Goal: Task Accomplishment & Management: Manage account settings

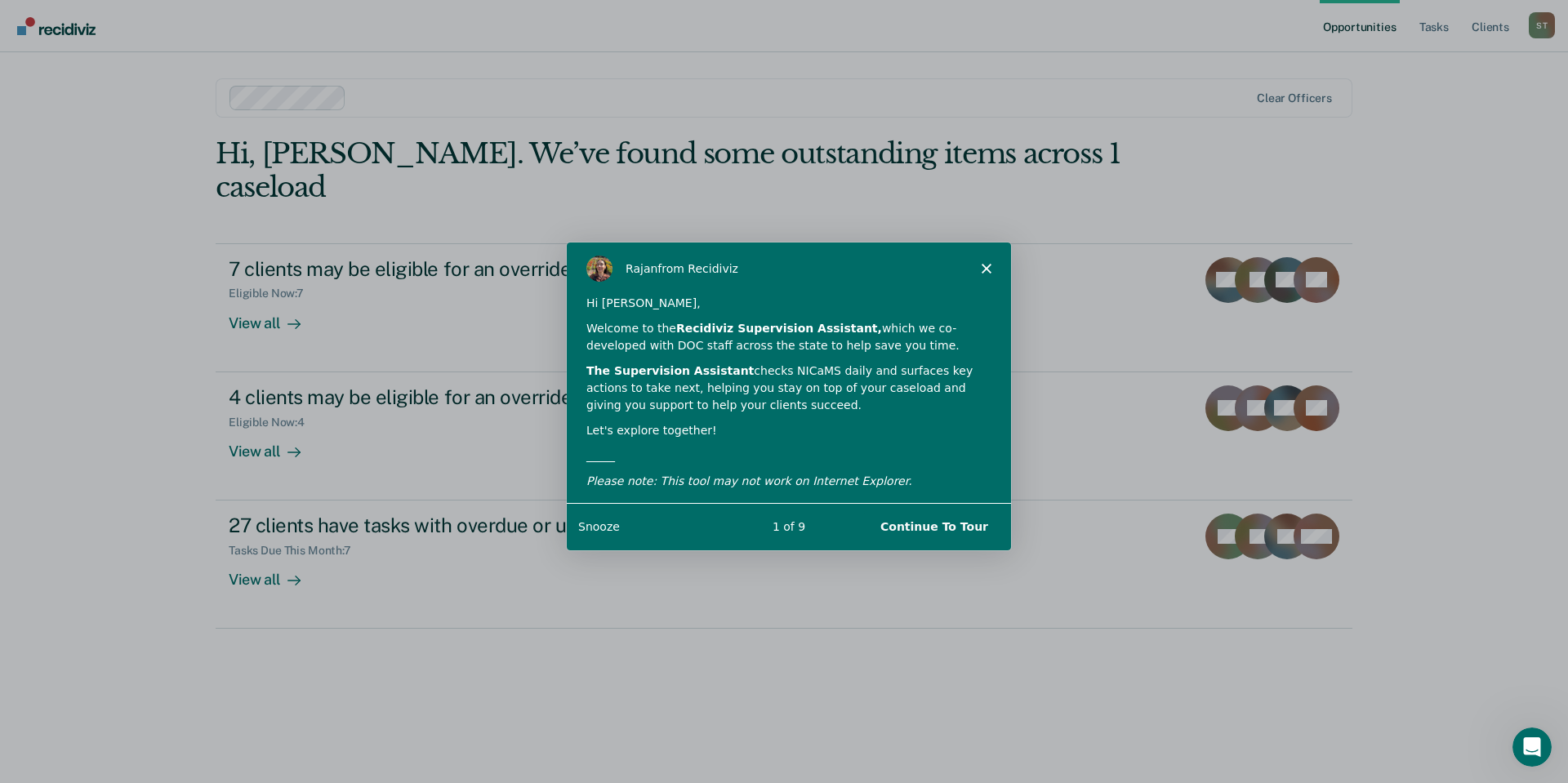
click at [984, 265] on polygon "Close" at bounding box center [985, 267] width 10 height 10
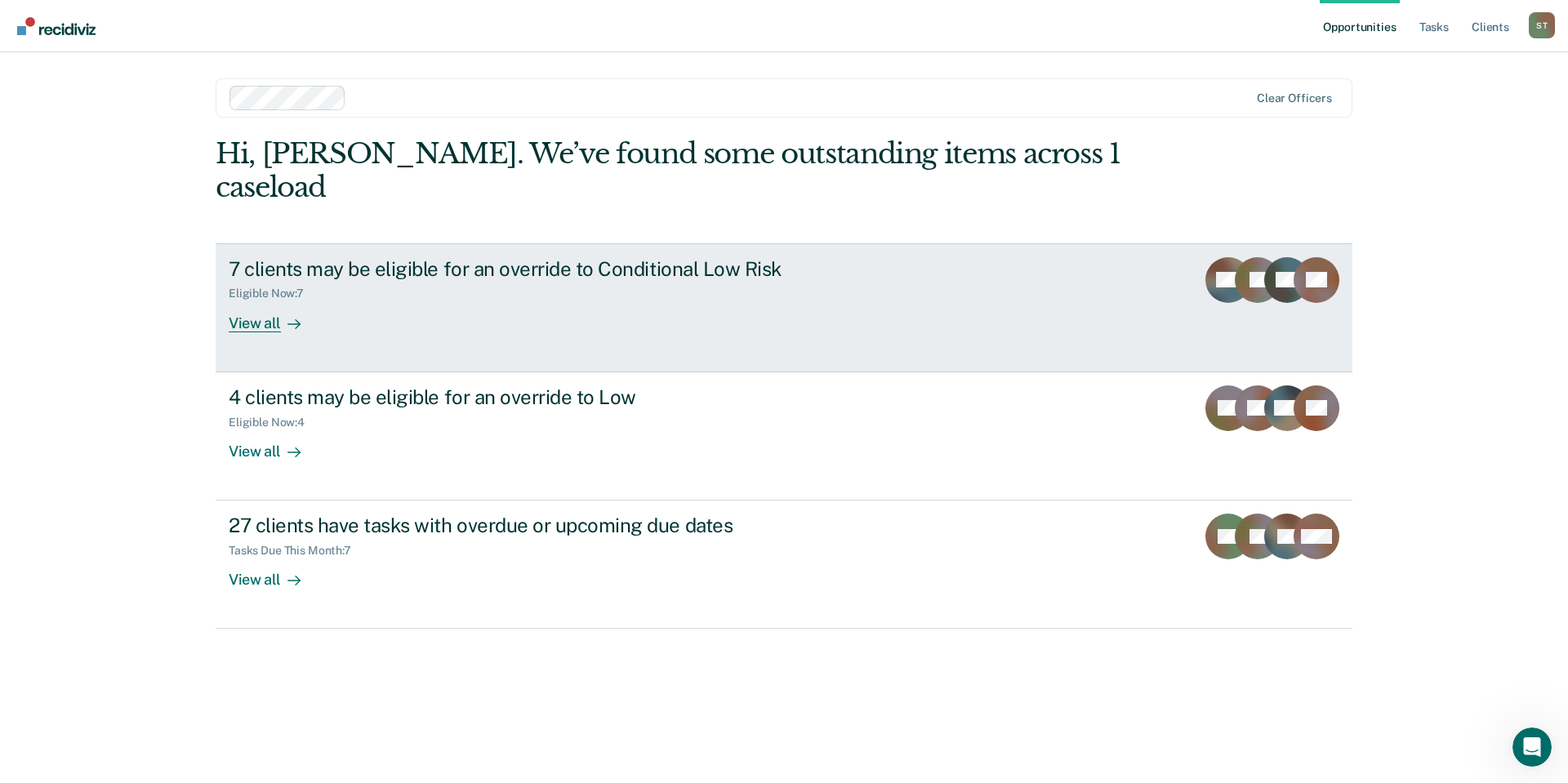
click at [665, 258] on div "7 clients may be eligible for an override to Conditional Low Risk" at bounding box center [515, 269] width 573 height 23
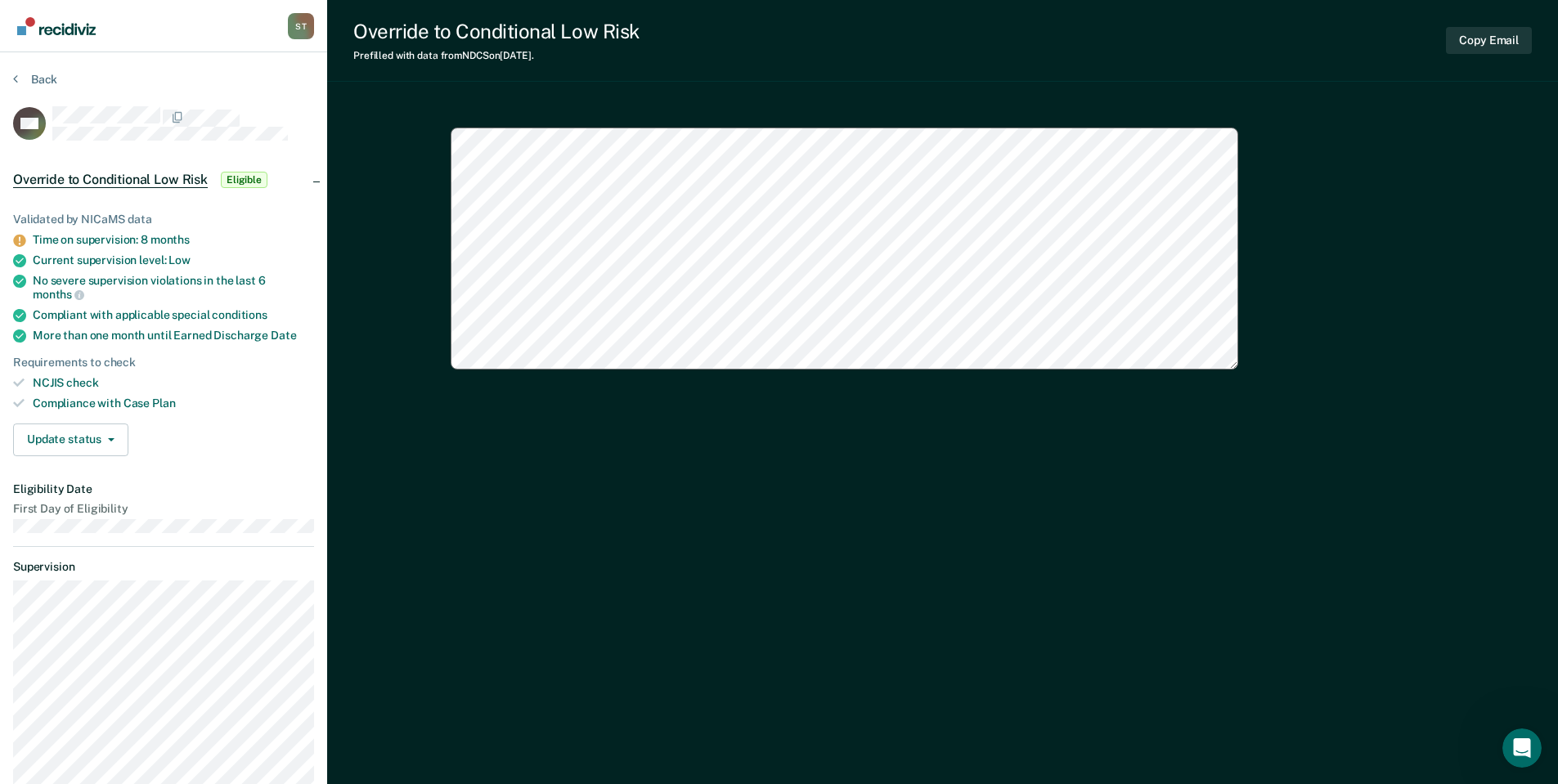
type textarea "x"
click at [33, 81] on button "Back" at bounding box center [35, 79] width 44 height 15
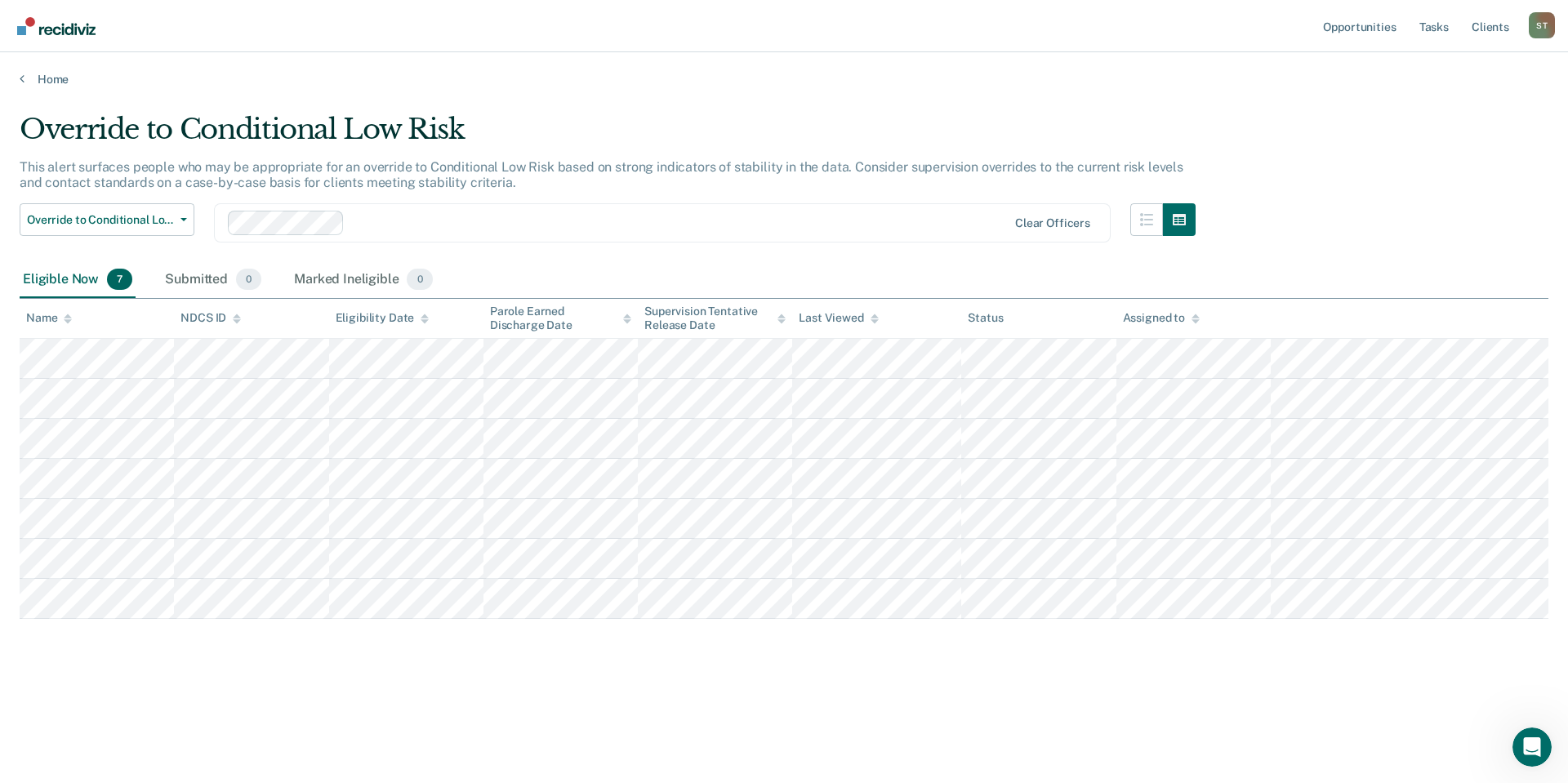
drag, startPoint x: 23, startPoint y: 0, endPoint x: 86, endPoint y: 2, distance: 63.0
click at [356, 23] on nav "Opportunities Tasks Client s Smailys, Trevor S T Profile How it works Log Out" at bounding box center [784, 25] width 1542 height 51
click at [52, 80] on link "Home" at bounding box center [784, 79] width 1529 height 15
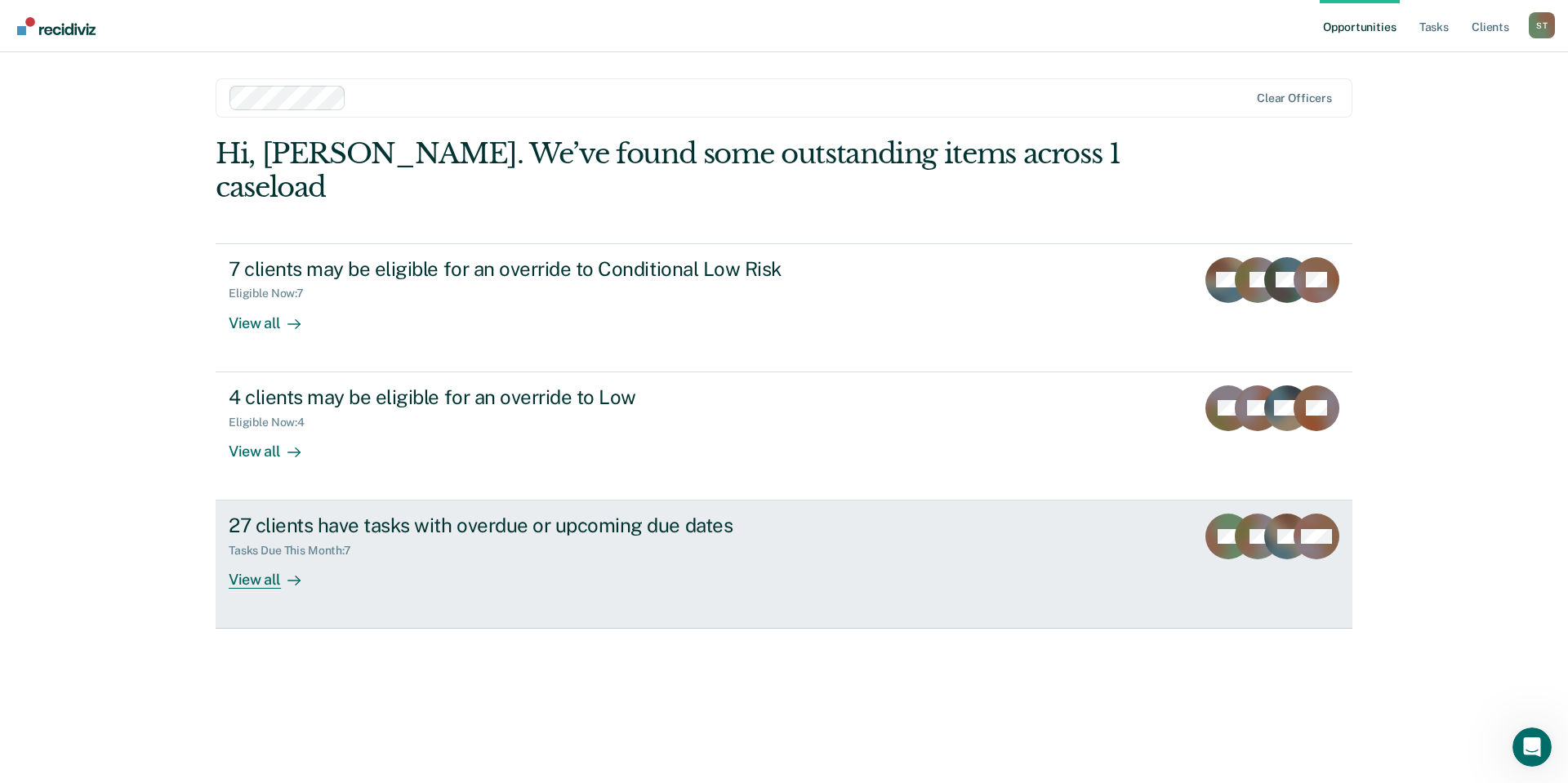
click at [426, 513] on div "27 clients have tasks with overdue or upcoming due dates" at bounding box center [515, 525] width 573 height 23
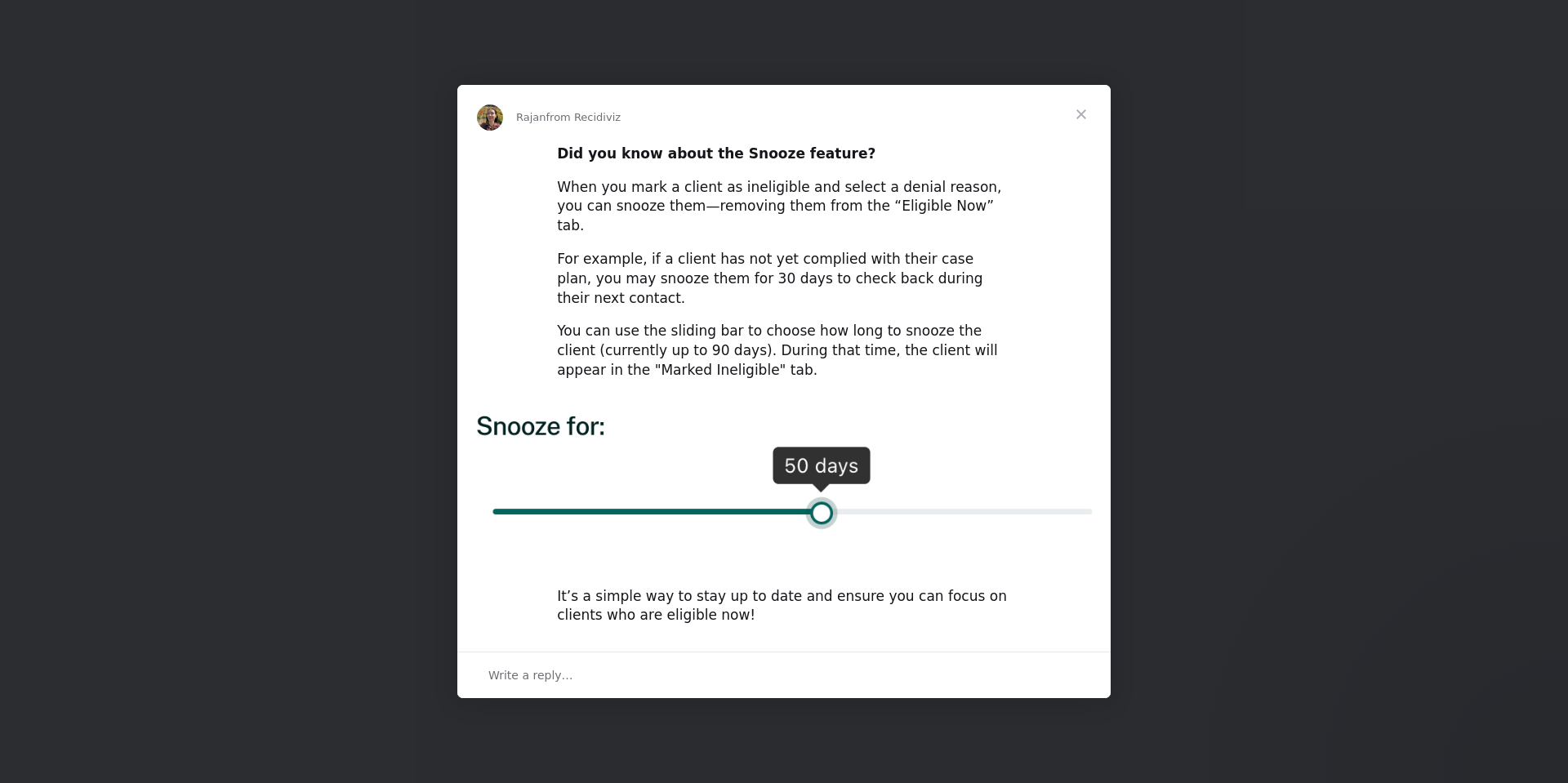
click at [1079, 135] on span "Close" at bounding box center [1082, 115] width 59 height 59
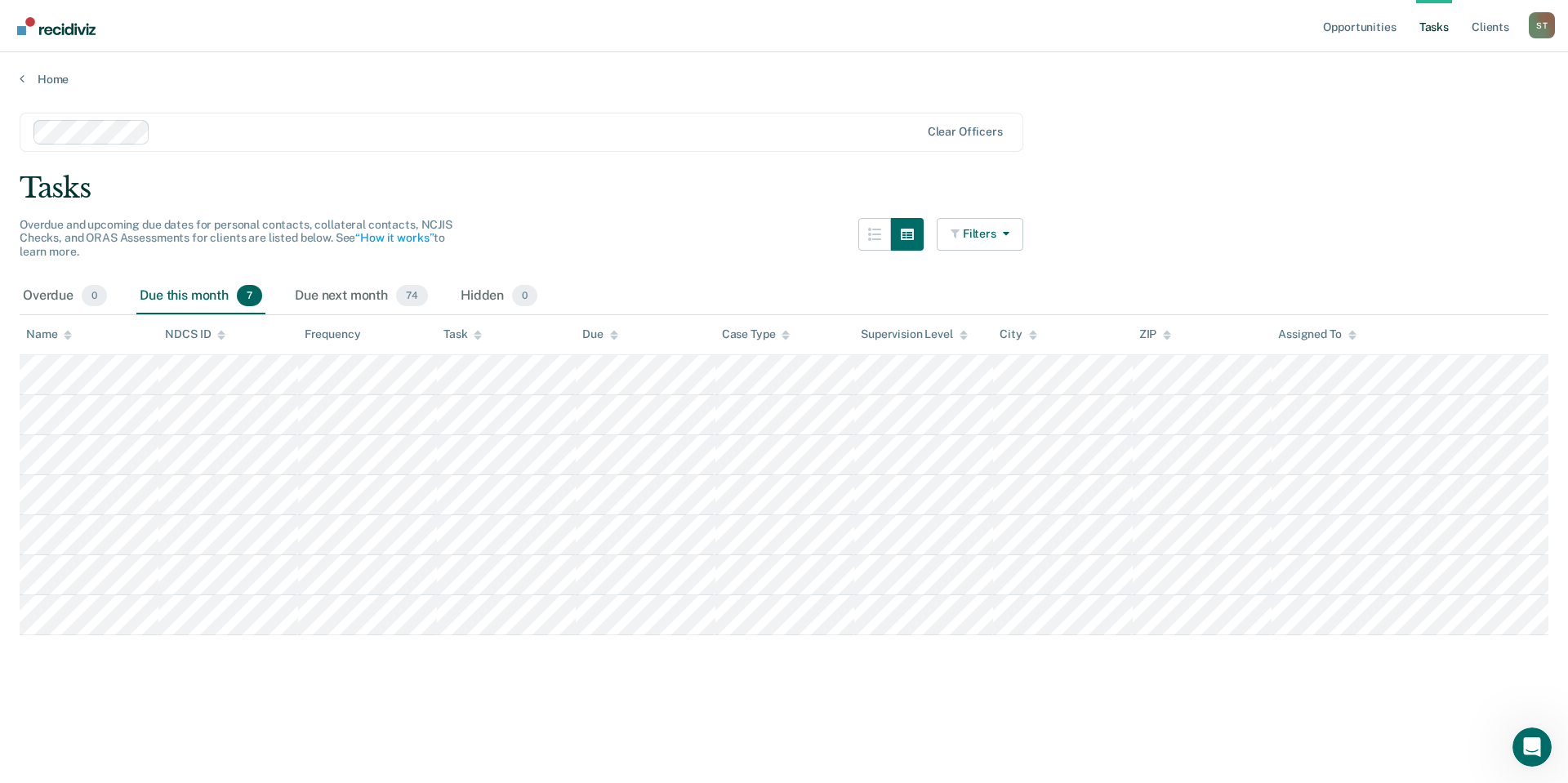
drag, startPoint x: 1150, startPoint y: 353, endPoint x: 533, endPoint y: 759, distance: 738.6
click at [534, 765] on main "Clear officers Tasks Overdue and upcoming due dates for personal contacts, coll…" at bounding box center [784, 432] width 1568 height 692
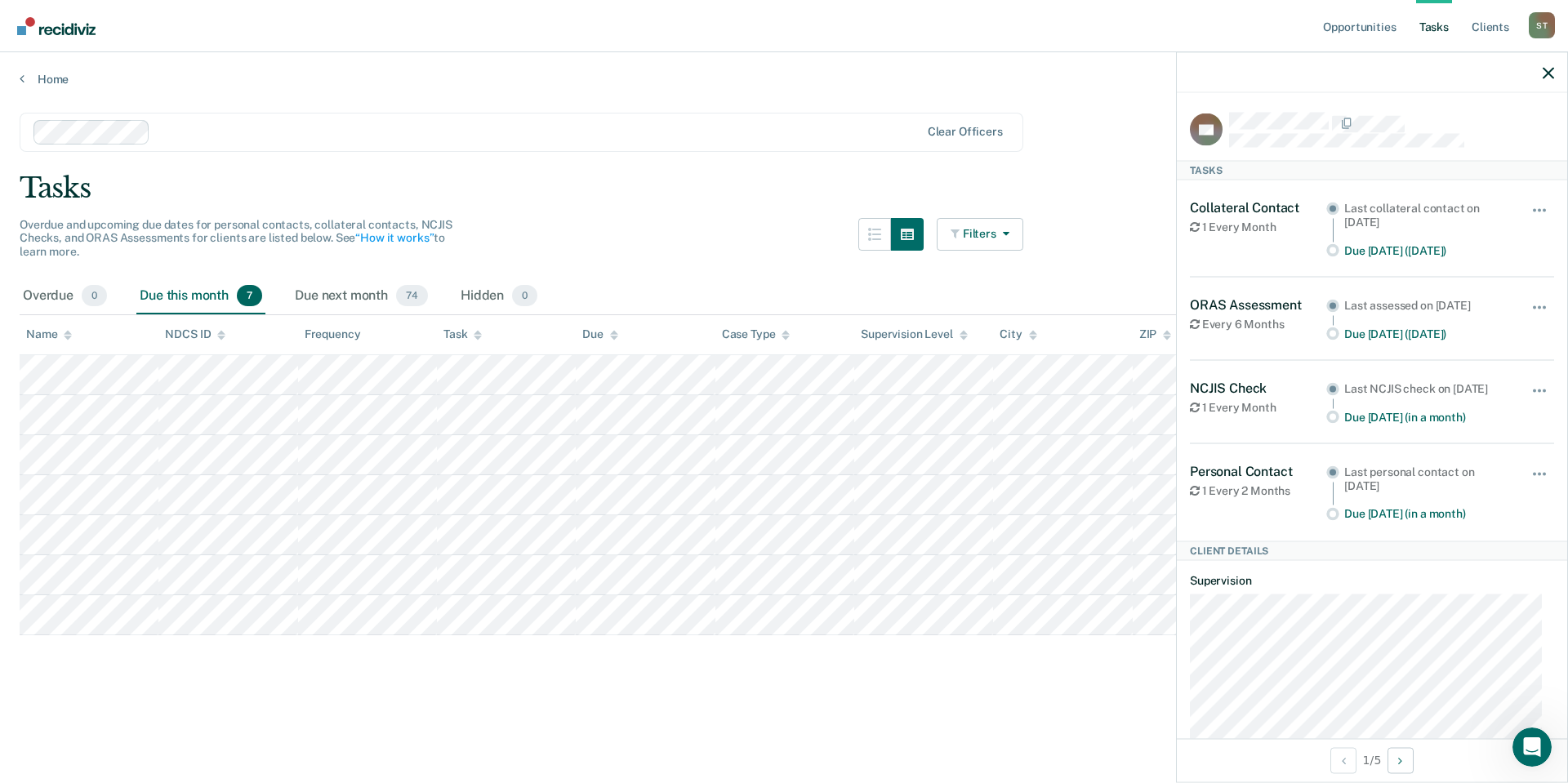
click at [660, 733] on main "Clear officers Tasks Overdue and upcoming due dates for personal contacts, coll…" at bounding box center [784, 432] width 1568 height 692
click at [1547, 70] on icon "button" at bounding box center [1548, 72] width 11 height 11
click at [539, 757] on main "Clear officers Tasks Overdue and upcoming due dates for personal contacts, coll…" at bounding box center [784, 432] width 1568 height 692
click at [1549, 66] on button "button" at bounding box center [1548, 72] width 11 height 14
